Goal: Task Accomplishment & Management: Use online tool/utility

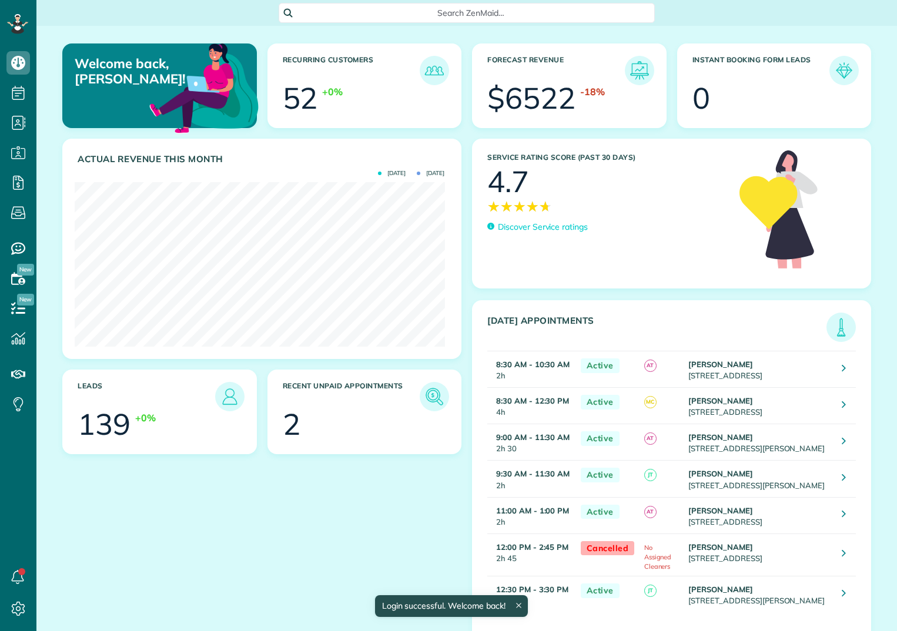
scroll to position [165, 370]
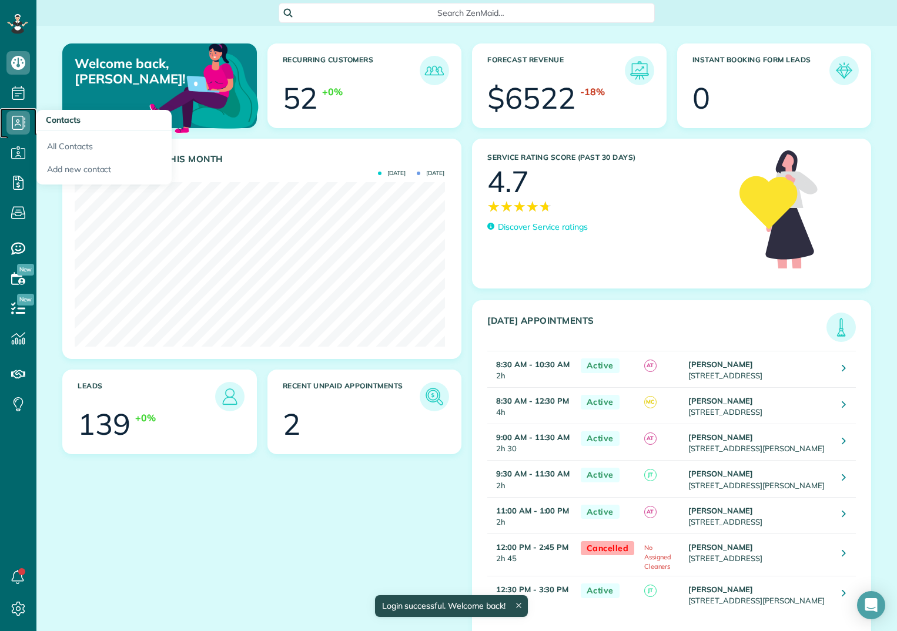
click at [17, 120] on use at bounding box center [19, 123] width 14 height 14
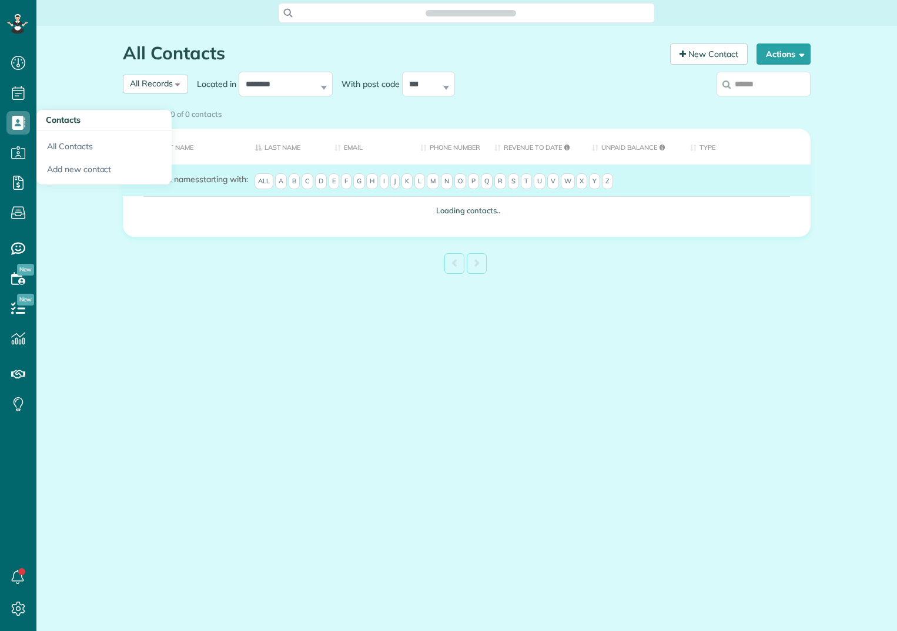
scroll to position [5, 5]
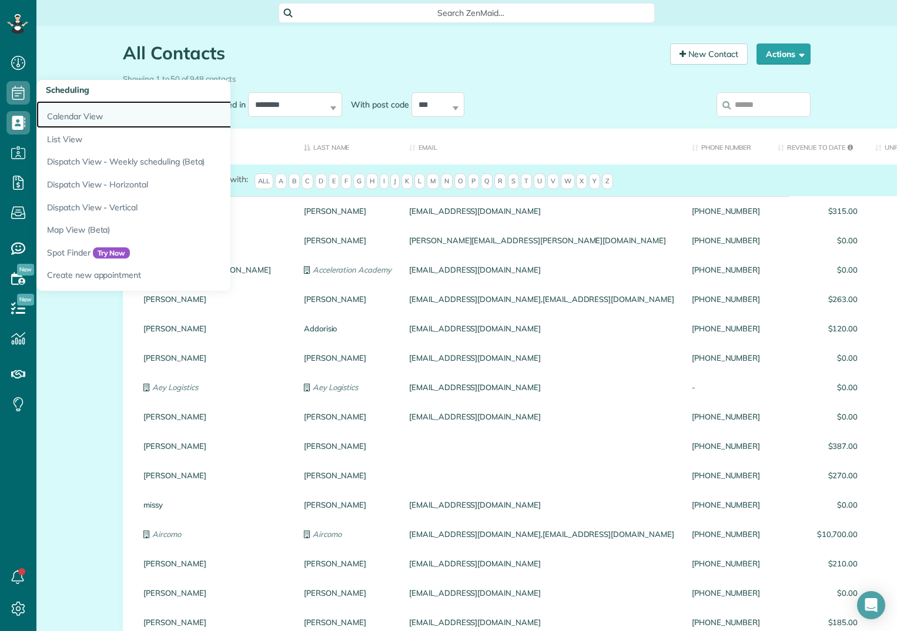
click at [64, 113] on link "Calendar View" at bounding box center [183, 114] width 294 height 27
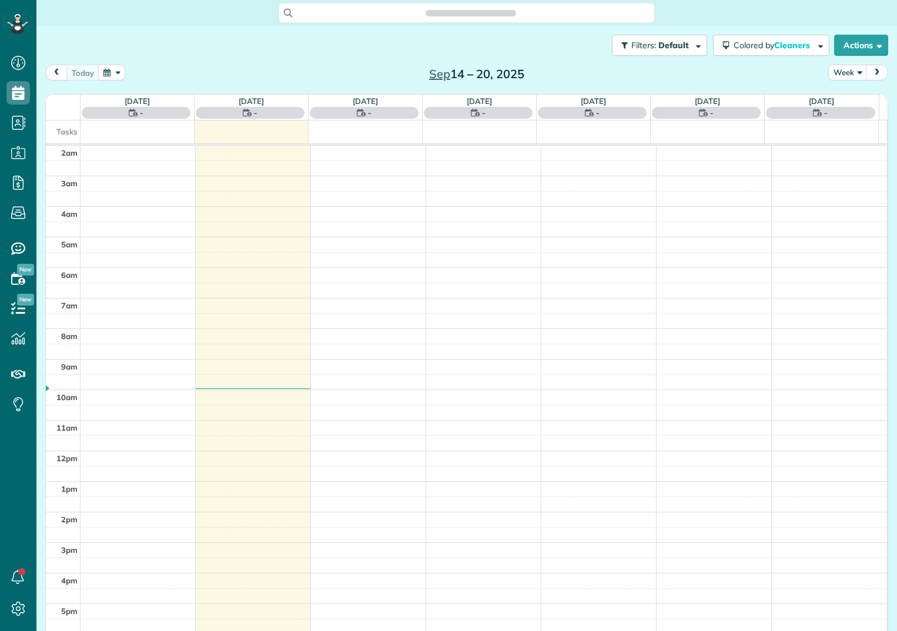
scroll to position [18, 0]
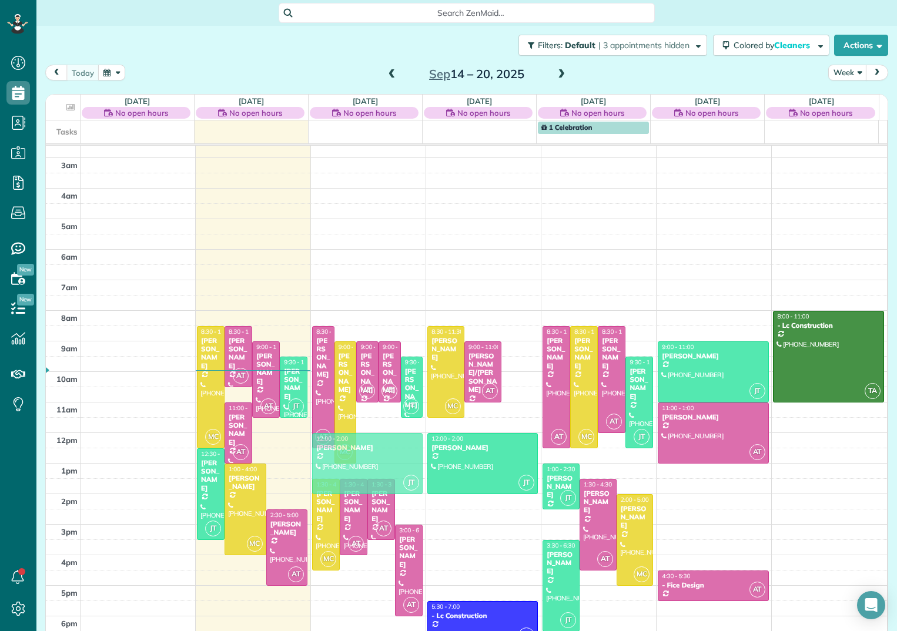
drag, startPoint x: 510, startPoint y: 386, endPoint x: 418, endPoint y: 451, distance: 112.6
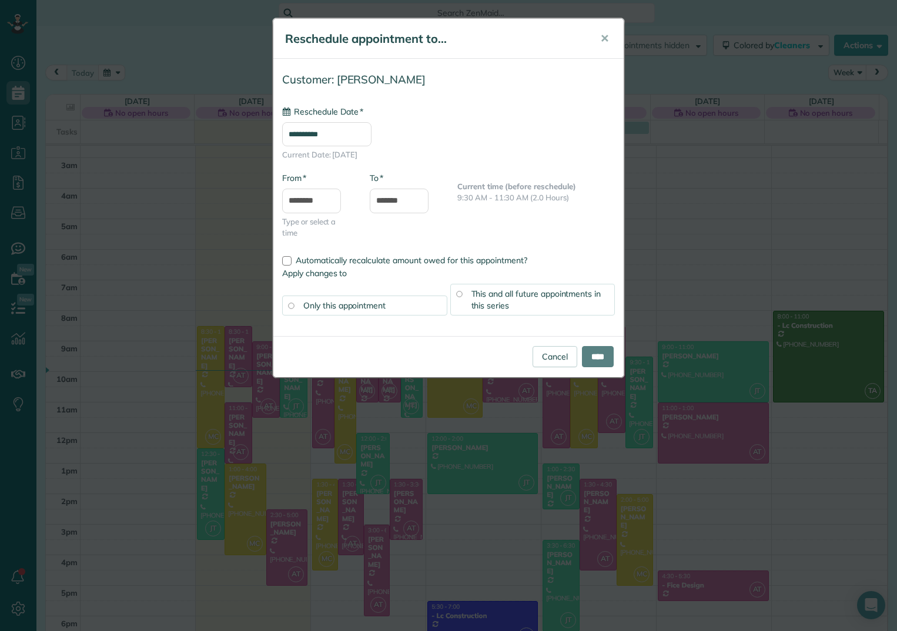
type input "**********"
click at [591, 354] on input "****" at bounding box center [598, 356] width 32 height 21
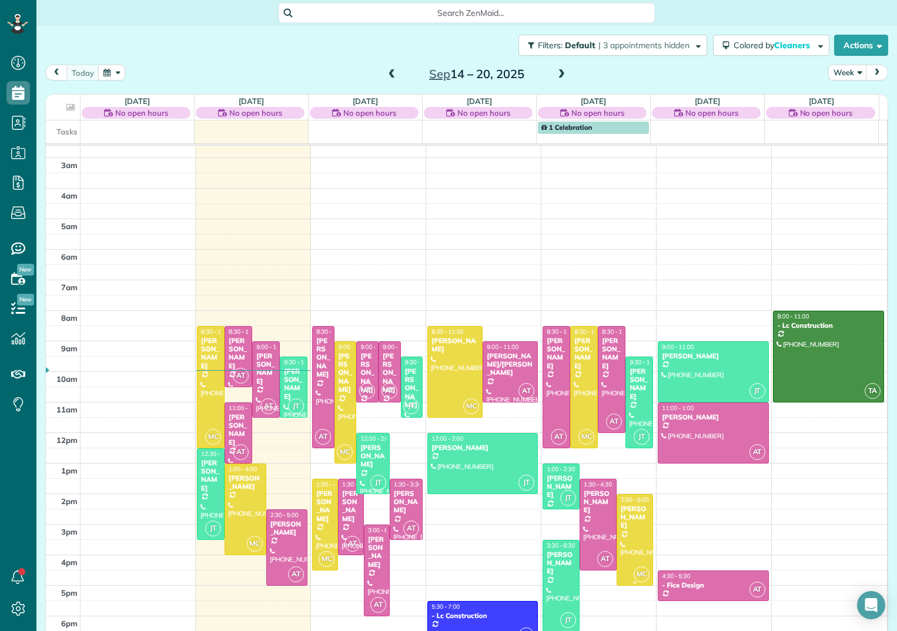
scroll to position [19, 0]
click at [387, 71] on span at bounding box center [391, 74] width 13 height 11
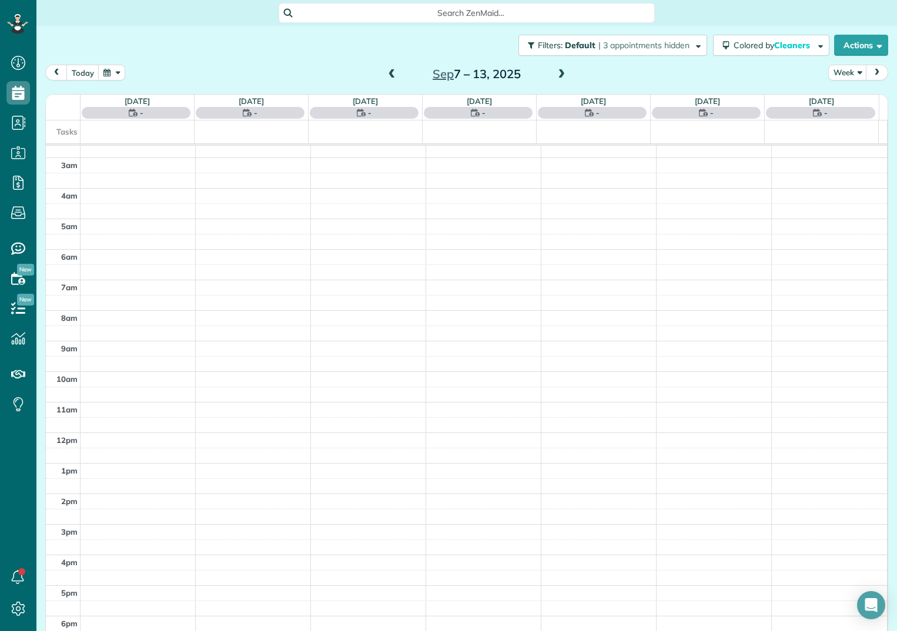
scroll to position [18, 0]
